Goal: Contribute content

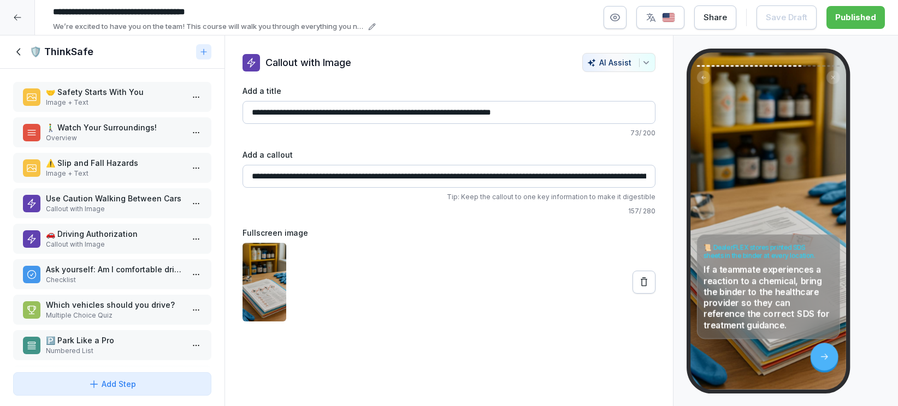
click at [25, 16] on div at bounding box center [17, 17] width 35 height 35
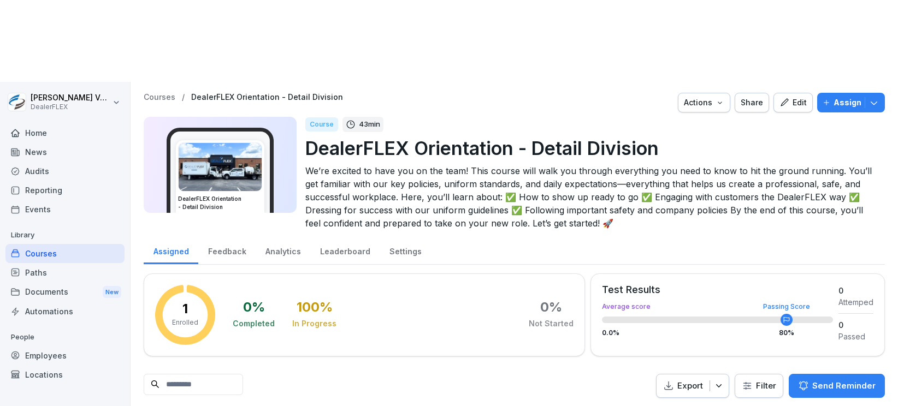
click at [30, 244] on div "Courses" at bounding box center [64, 253] width 119 height 19
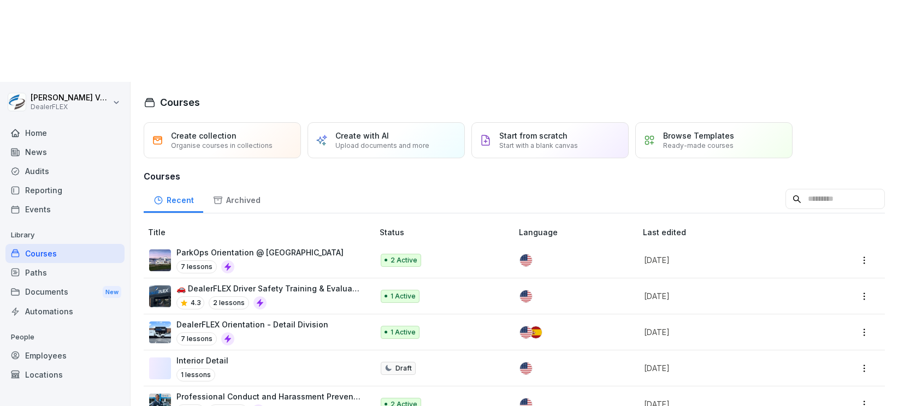
click at [311, 247] on p "ParkOps Orientation @ [GEOGRAPHIC_DATA]" at bounding box center [259, 252] width 167 height 11
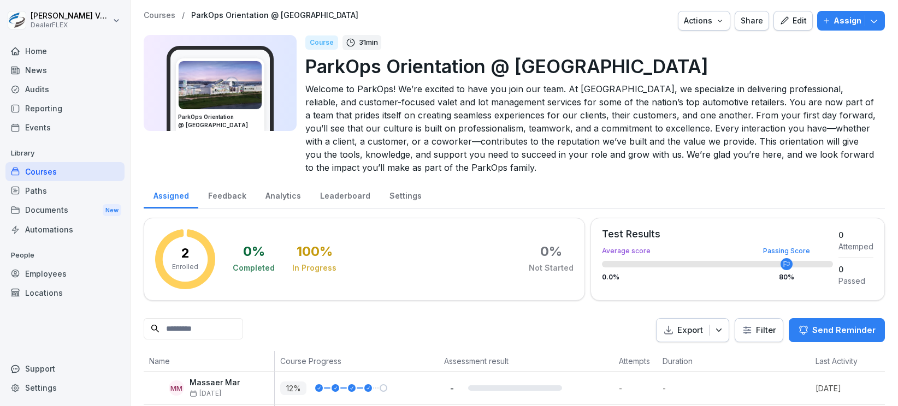
click at [32, 172] on div "Courses" at bounding box center [64, 171] width 119 height 19
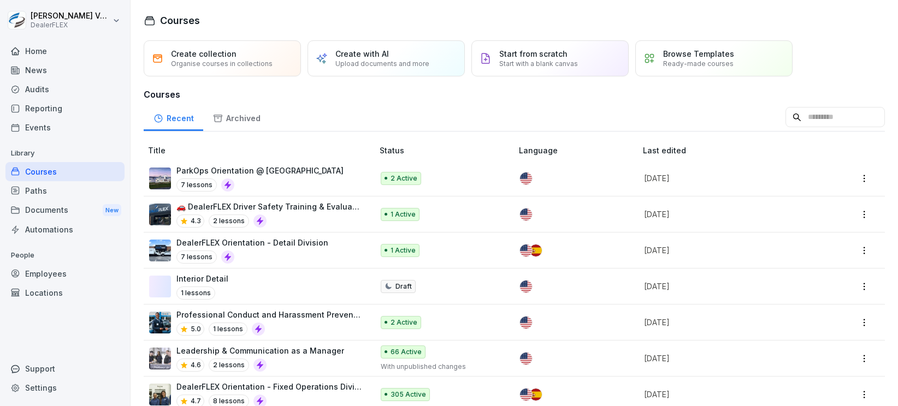
click at [521, 182] on img at bounding box center [526, 179] width 12 height 12
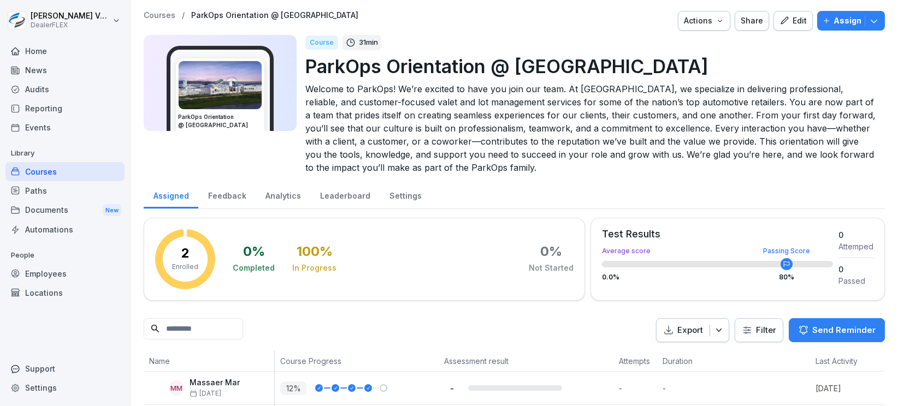
click at [716, 22] on icon "button" at bounding box center [720, 20] width 9 height 9
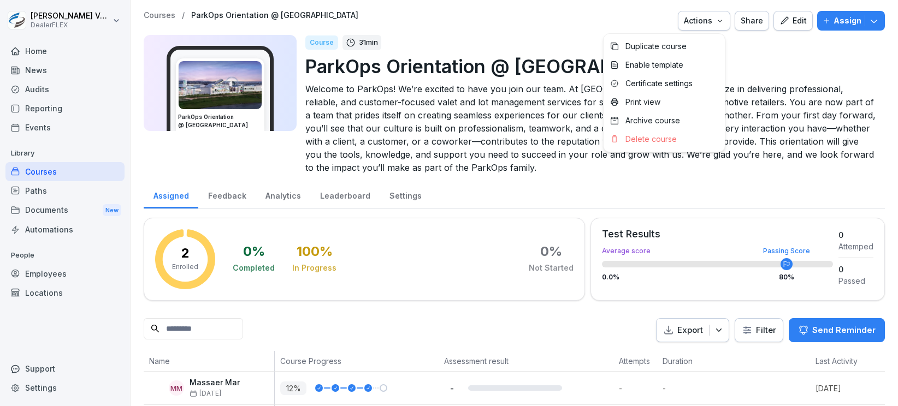
click at [781, 22] on icon "button" at bounding box center [785, 21] width 10 height 10
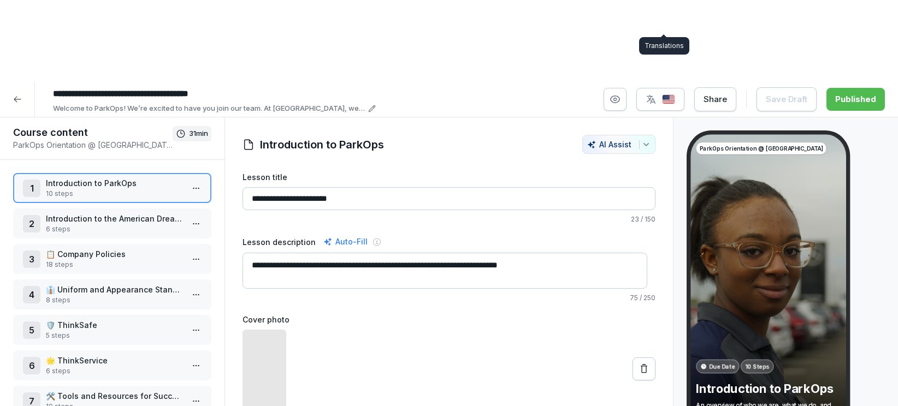
click at [657, 94] on icon "button" at bounding box center [651, 99] width 11 height 11
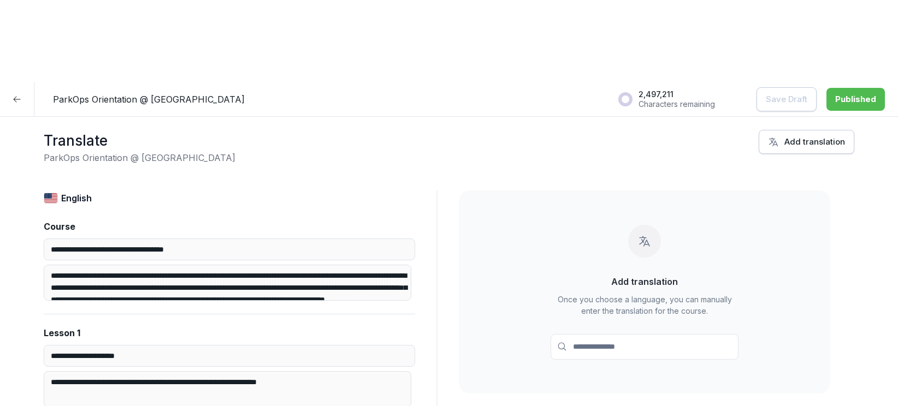
click at [782, 136] on div "Add translation" at bounding box center [806, 142] width 77 height 12
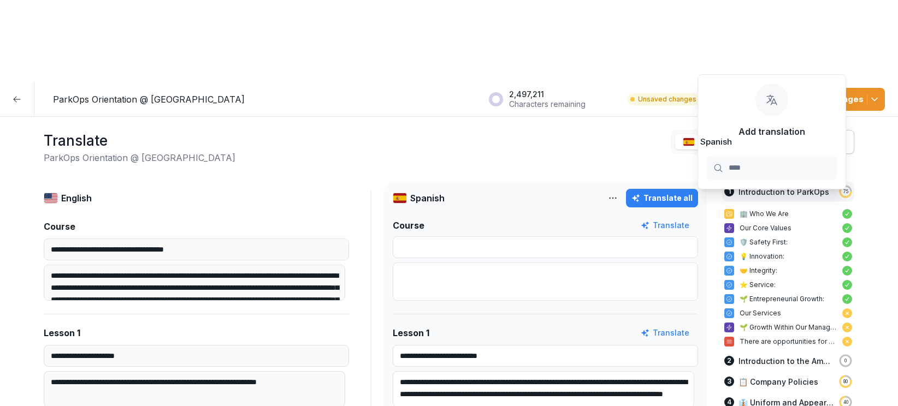
type input "****"
click at [832, 130] on button "Add translation" at bounding box center [807, 142] width 96 height 24
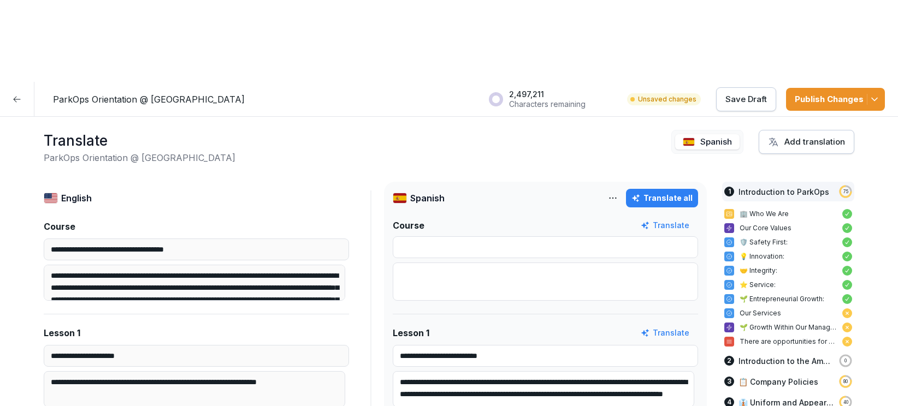
click at [796, 136] on div "Add translation" at bounding box center [806, 142] width 77 height 12
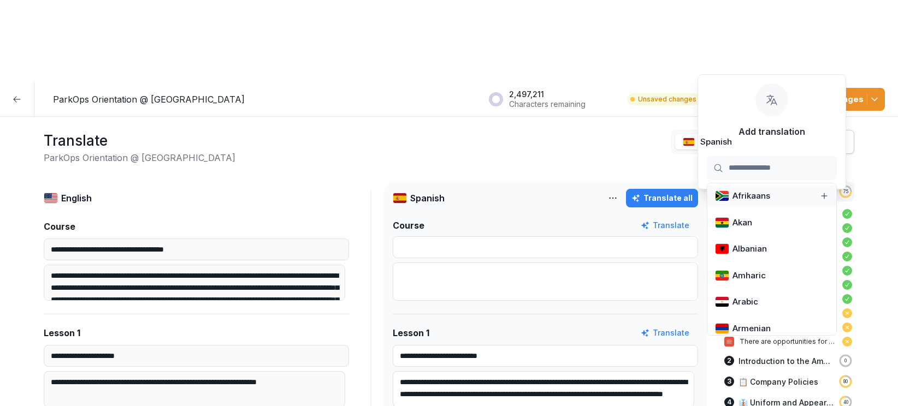
click at [795, 130] on button "Add translation" at bounding box center [807, 142] width 96 height 24
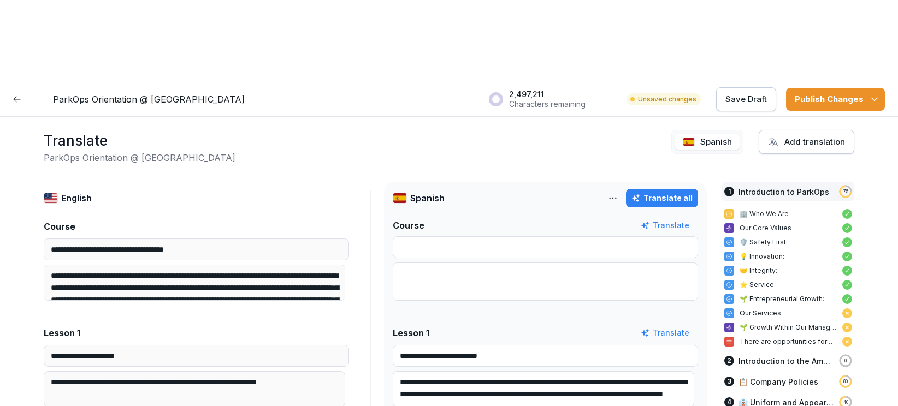
click at [266, 130] on div "Translate ParkOps Orientation @ American Dream Mall Spanish Add translation" at bounding box center [449, 147] width 811 height 34
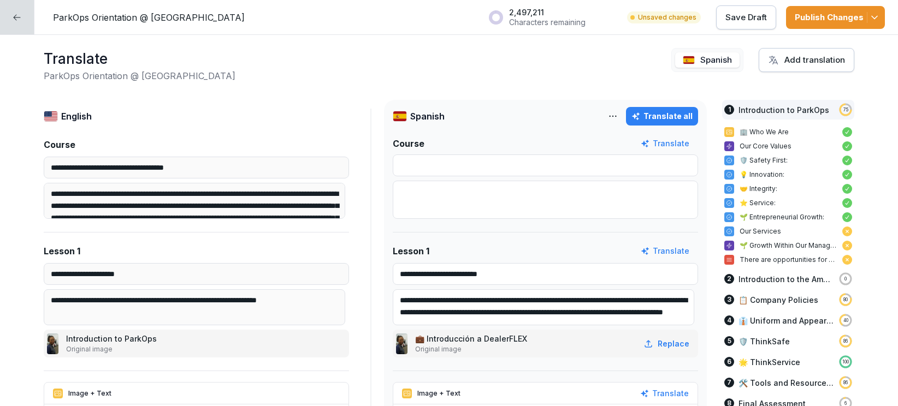
click at [769, 19] on button "Save Draft" at bounding box center [746, 17] width 60 height 24
click at [851, 18] on div "Publish Changes" at bounding box center [835, 17] width 81 height 12
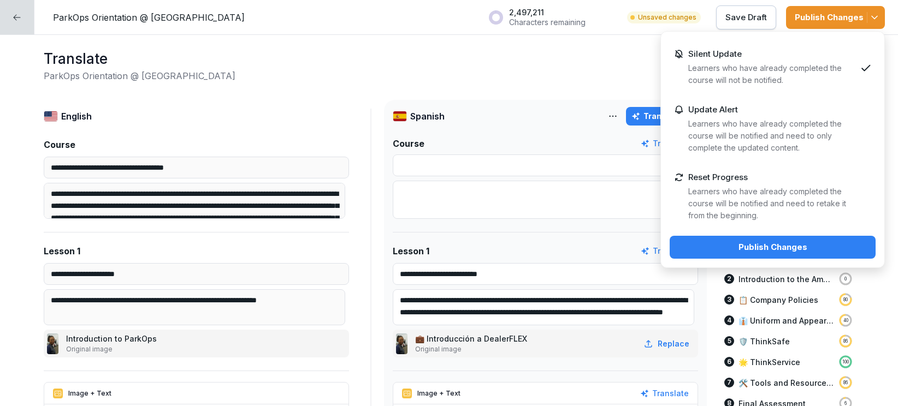
click at [841, 240] on button "Publish Changes" at bounding box center [773, 247] width 206 height 23
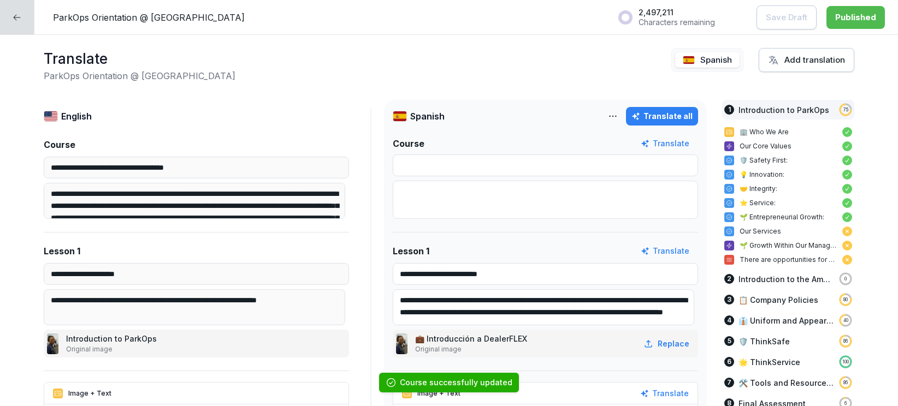
click at [20, 22] on div at bounding box center [17, 17] width 34 height 34
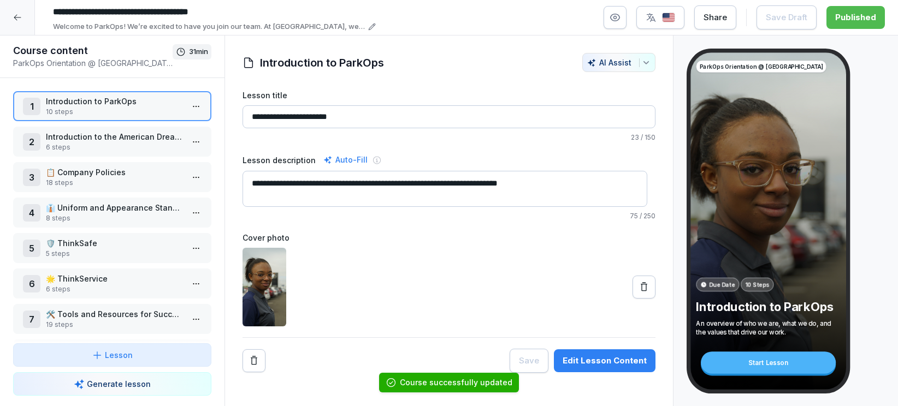
click at [22, 22] on div at bounding box center [17, 17] width 35 height 35
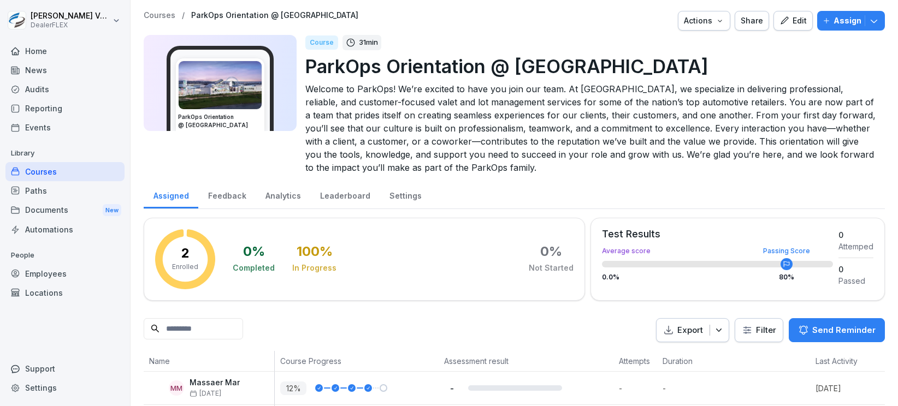
click at [41, 170] on div "Courses" at bounding box center [64, 171] width 119 height 19
